Goal: Answer question/provide support: Share knowledge or assist other users

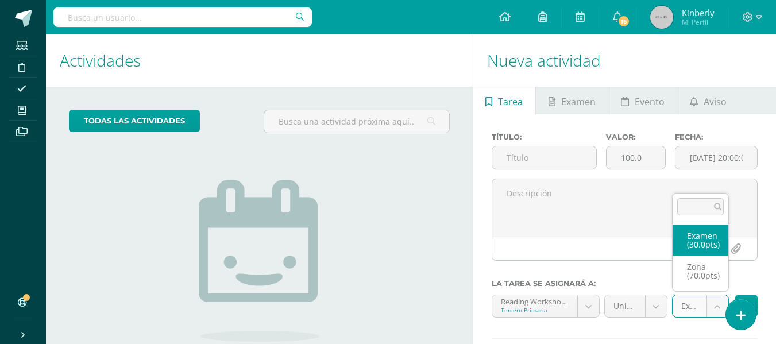
click at [726, 306] on body "Estudiantes Disciplina Asistencia Mis cursos Archivos Soporte Centro de ayuda Ú…" at bounding box center [388, 172] width 776 height 344
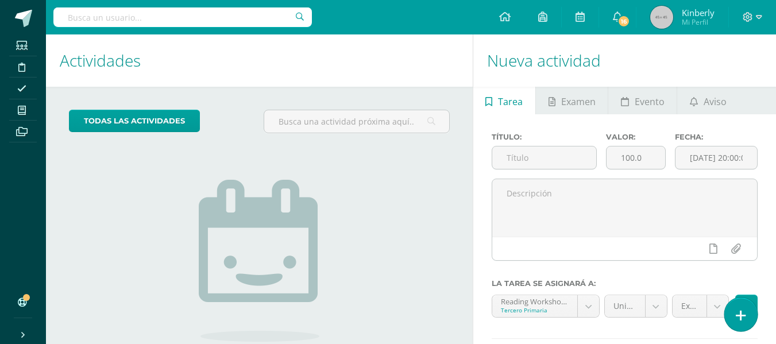
click at [733, 313] on body "Estudiantes Disciplina Asistencia Mis cursos Archivos Soporte Centro de ayuda Ú…" at bounding box center [388, 172] width 776 height 344
click at [749, 307] on link at bounding box center [740, 313] width 33 height 33
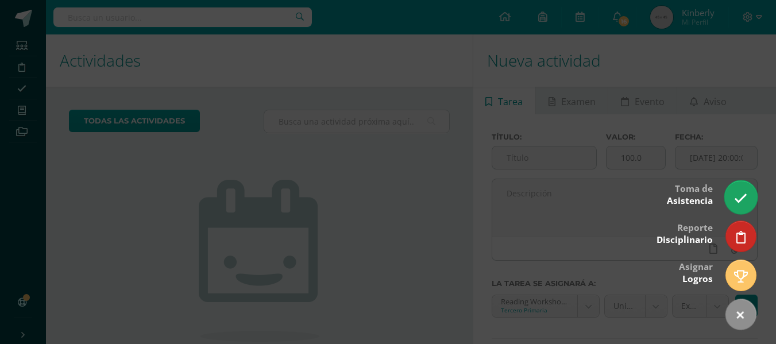
click at [741, 199] on icon at bounding box center [740, 198] width 13 height 13
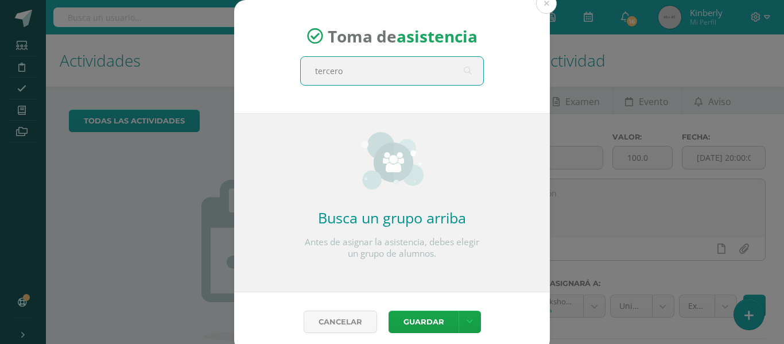
type input "tercero b"
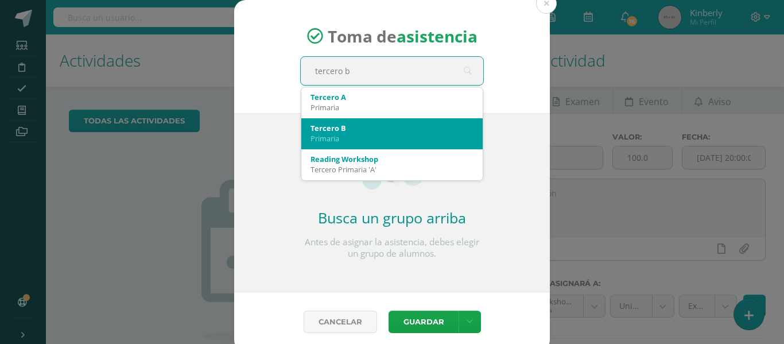
click at [382, 146] on div "Tercero B Primaria" at bounding box center [392, 133] width 163 height 30
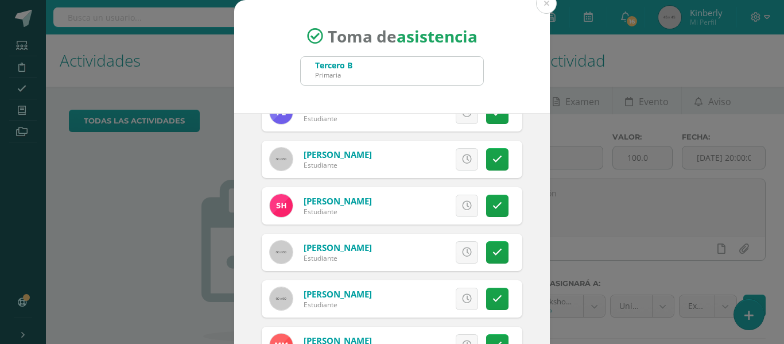
scroll to position [264, 0]
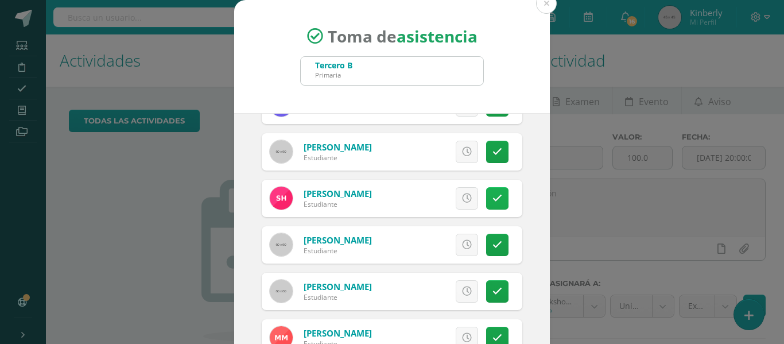
click at [486, 205] on link at bounding box center [497, 198] width 22 height 22
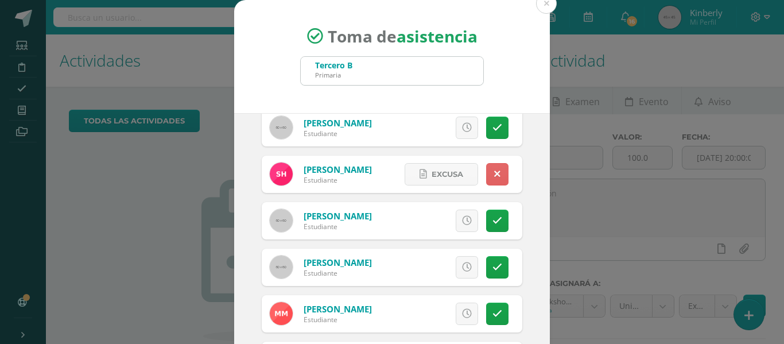
scroll to position [277, 0]
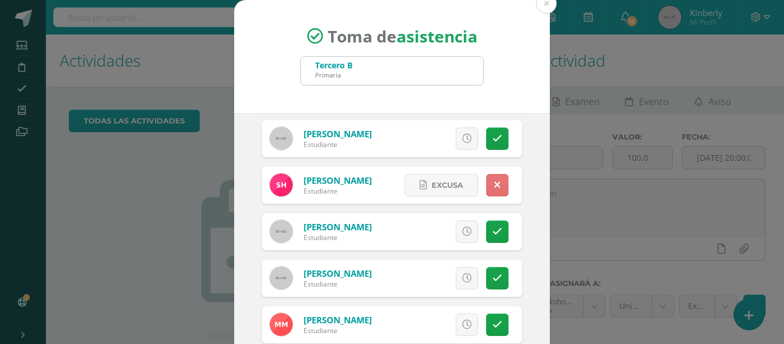
click at [486, 194] on link at bounding box center [497, 185] width 22 height 22
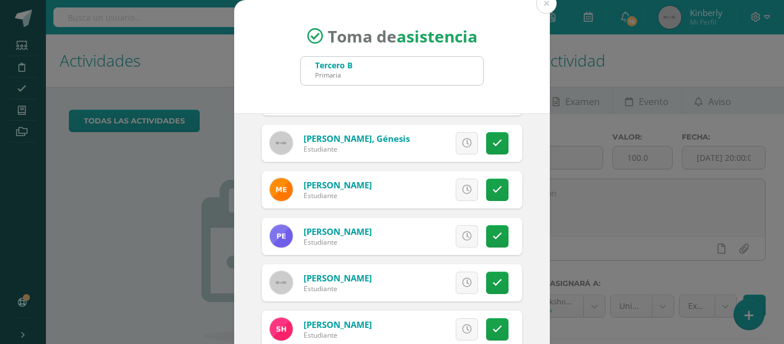
scroll to position [129, 0]
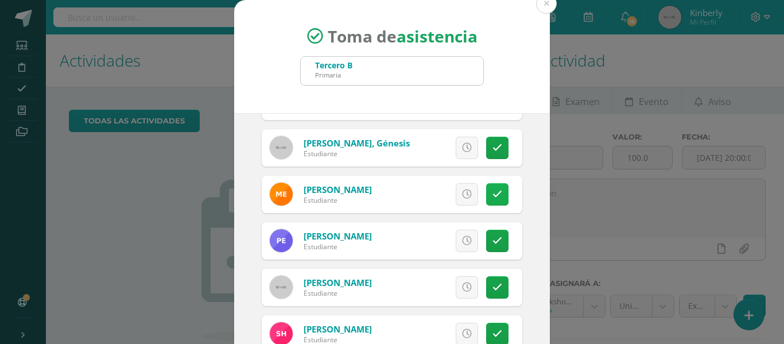
click at [493, 193] on icon at bounding box center [498, 194] width 10 height 10
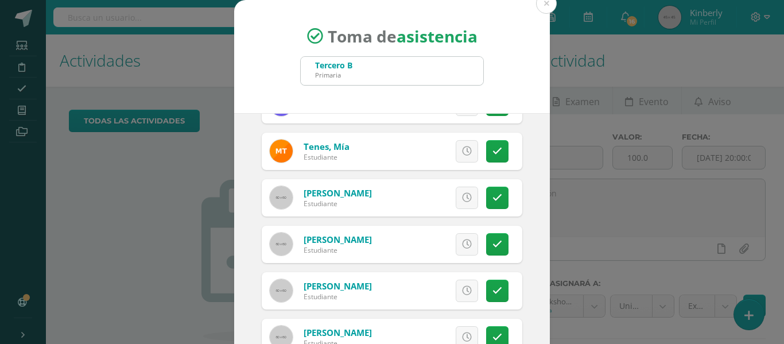
scroll to position [90, 0]
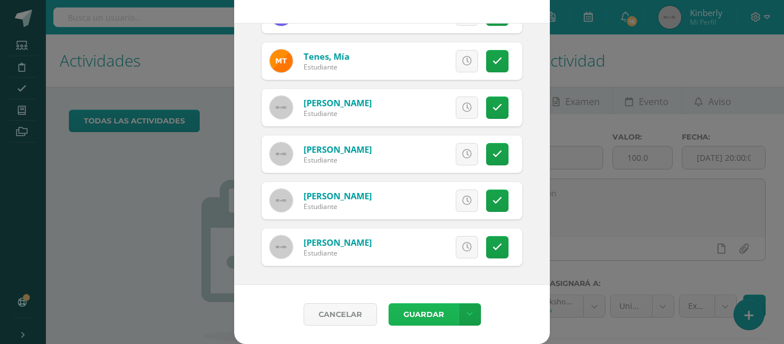
click at [444, 315] on button "Guardar" at bounding box center [424, 314] width 70 height 22
